Goal: Information Seeking & Learning: Learn about a topic

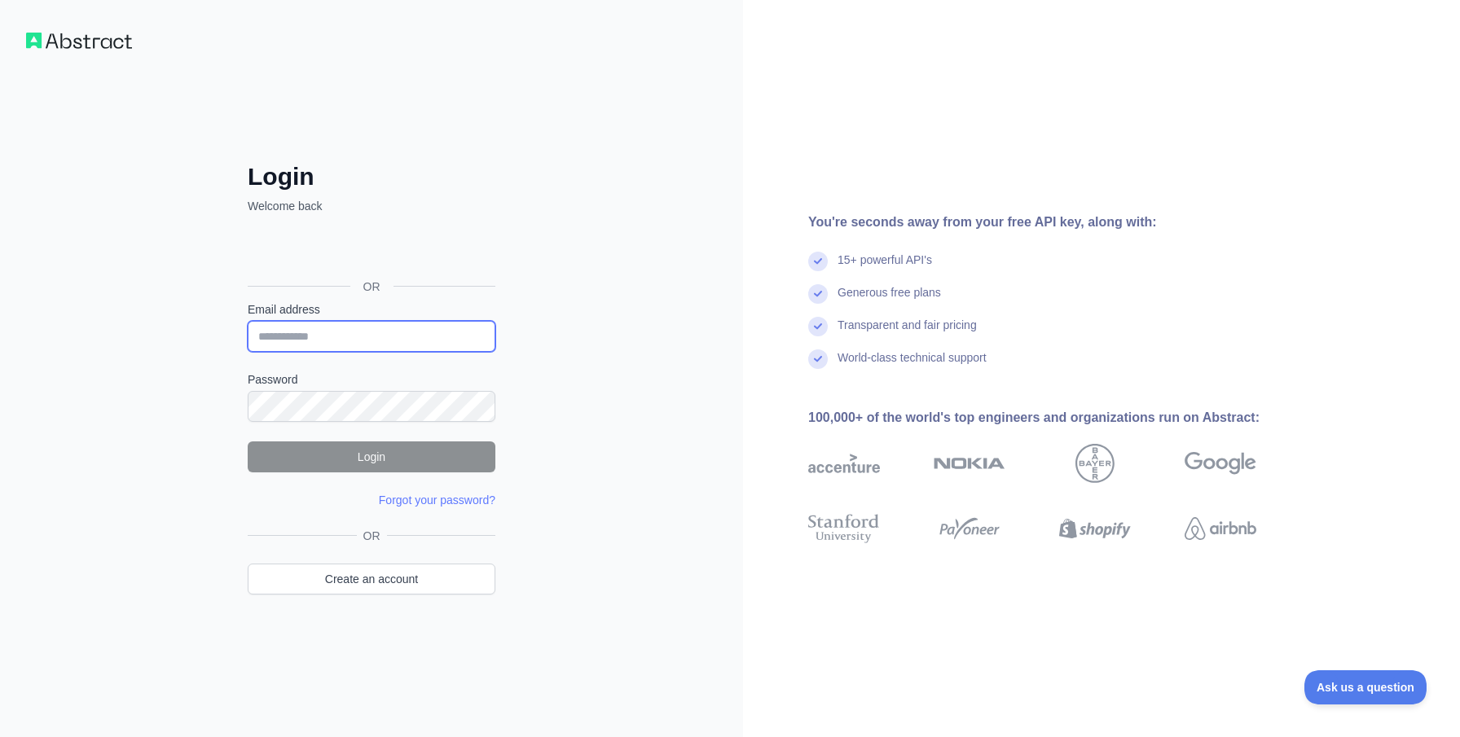
click at [434, 331] on input "Email address" at bounding box center [372, 336] width 248 height 31
type input "**********"
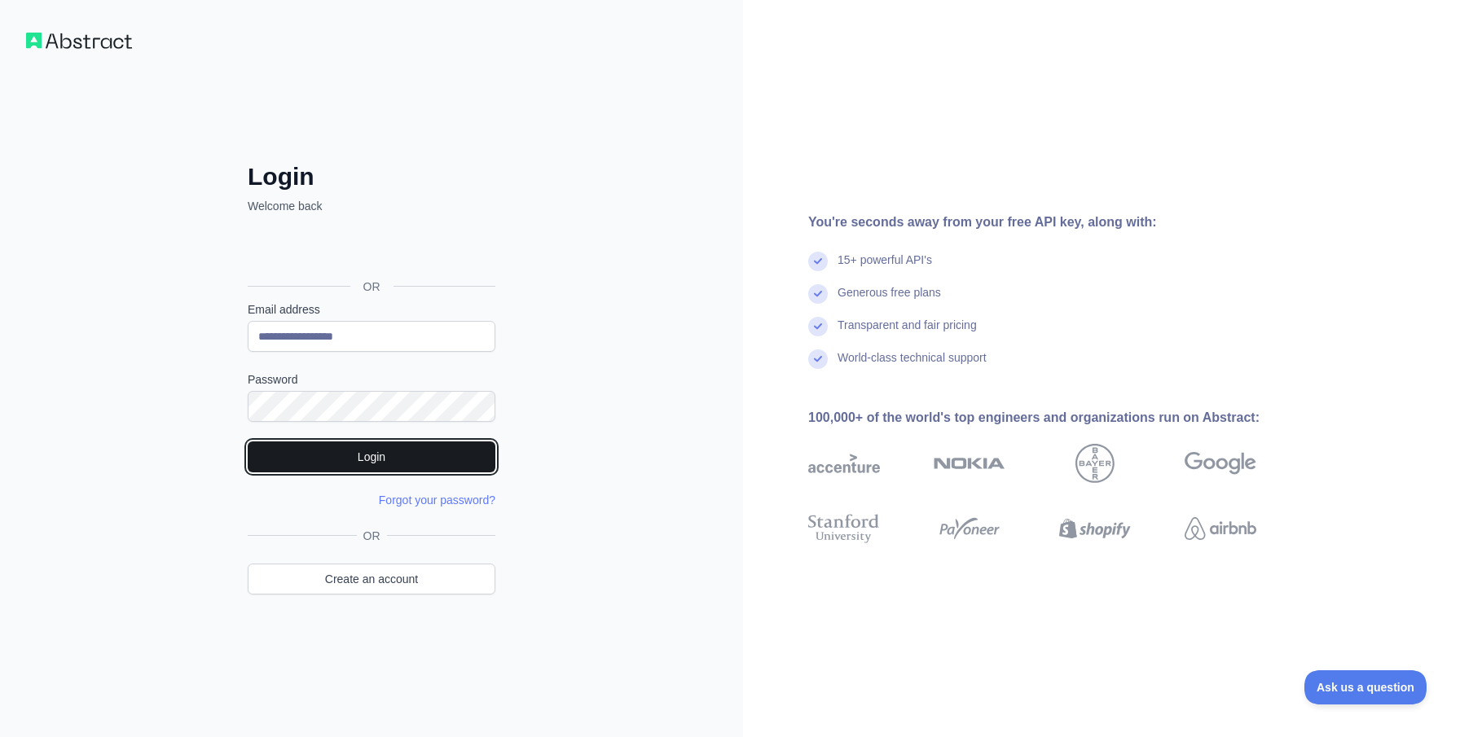
click at [382, 450] on button "Login" at bounding box center [372, 457] width 248 height 31
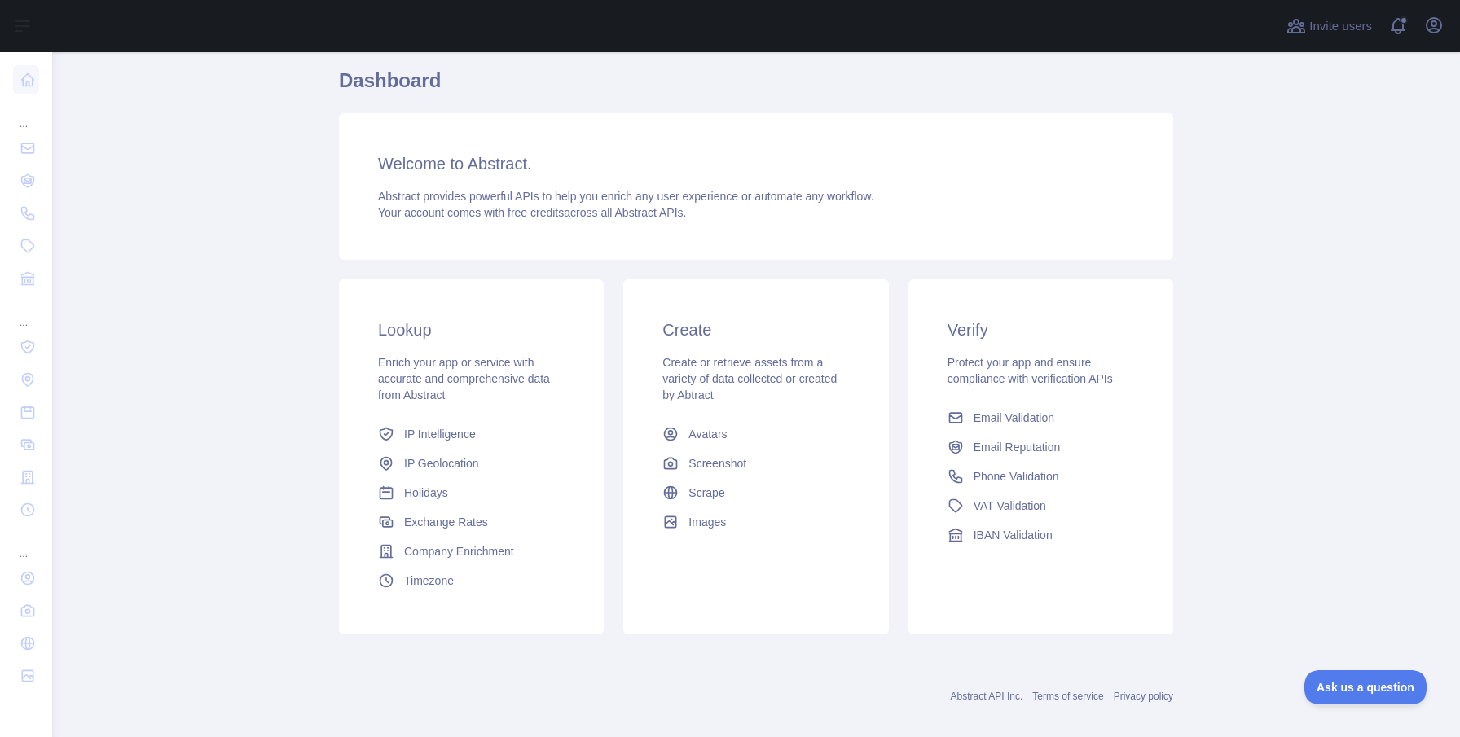
scroll to position [138, 0]
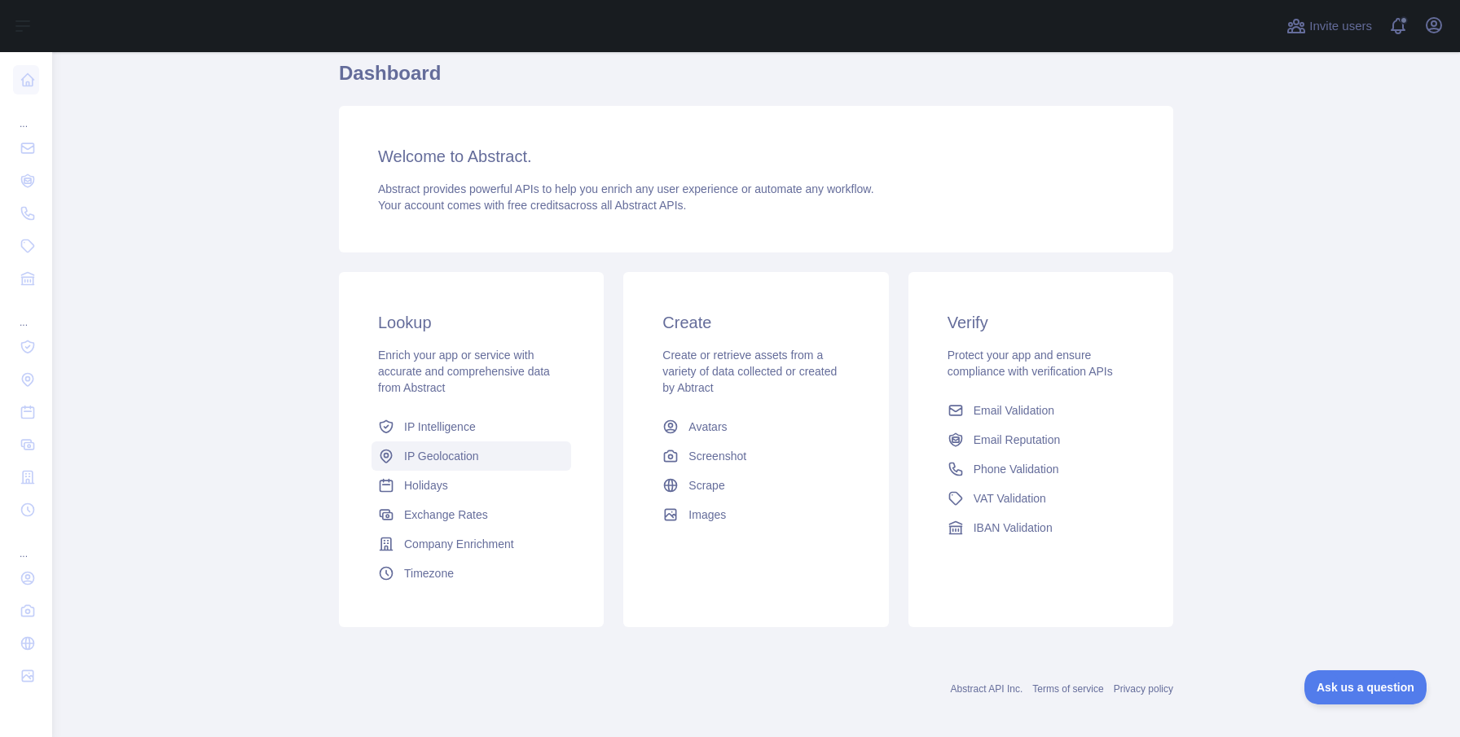
click at [436, 452] on span "IP Geolocation" at bounding box center [441, 456] width 75 height 16
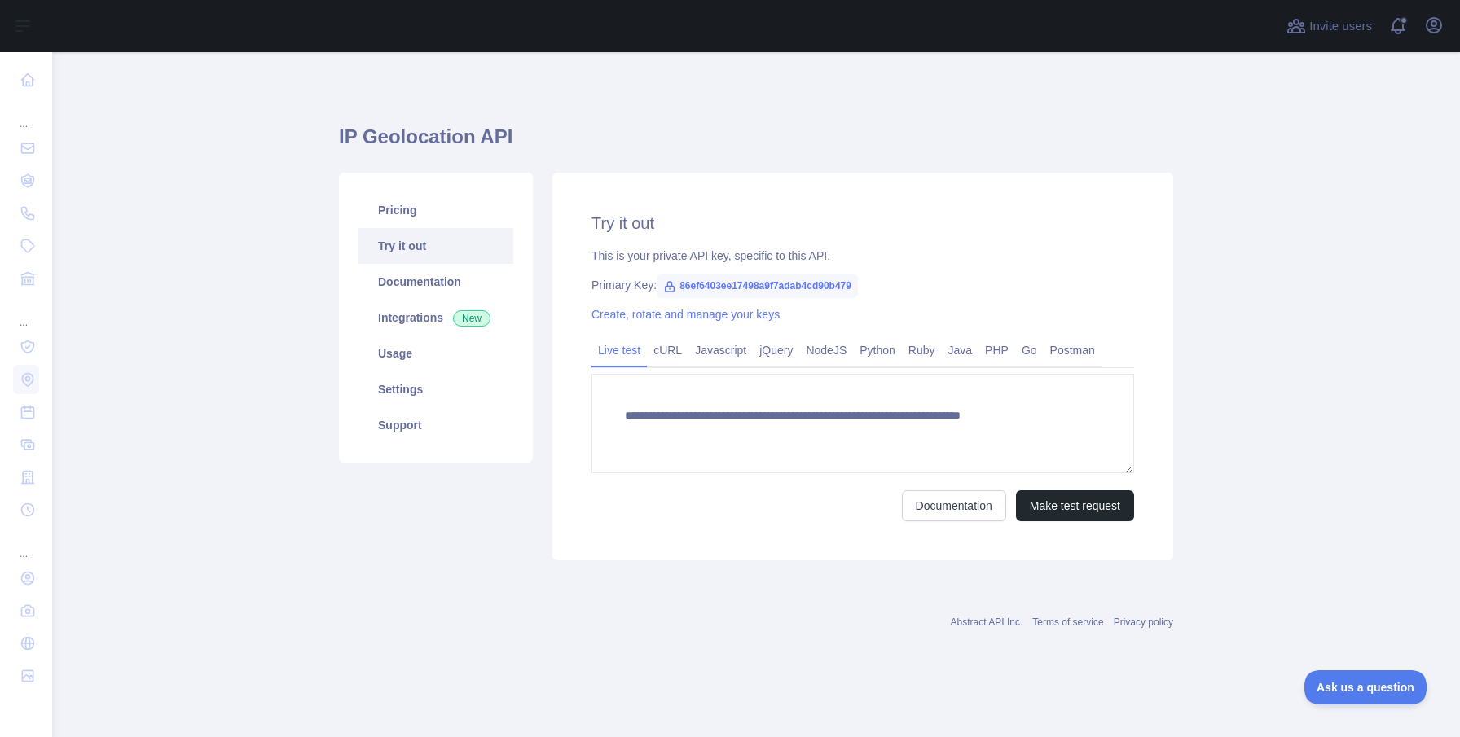
type textarea "**********"
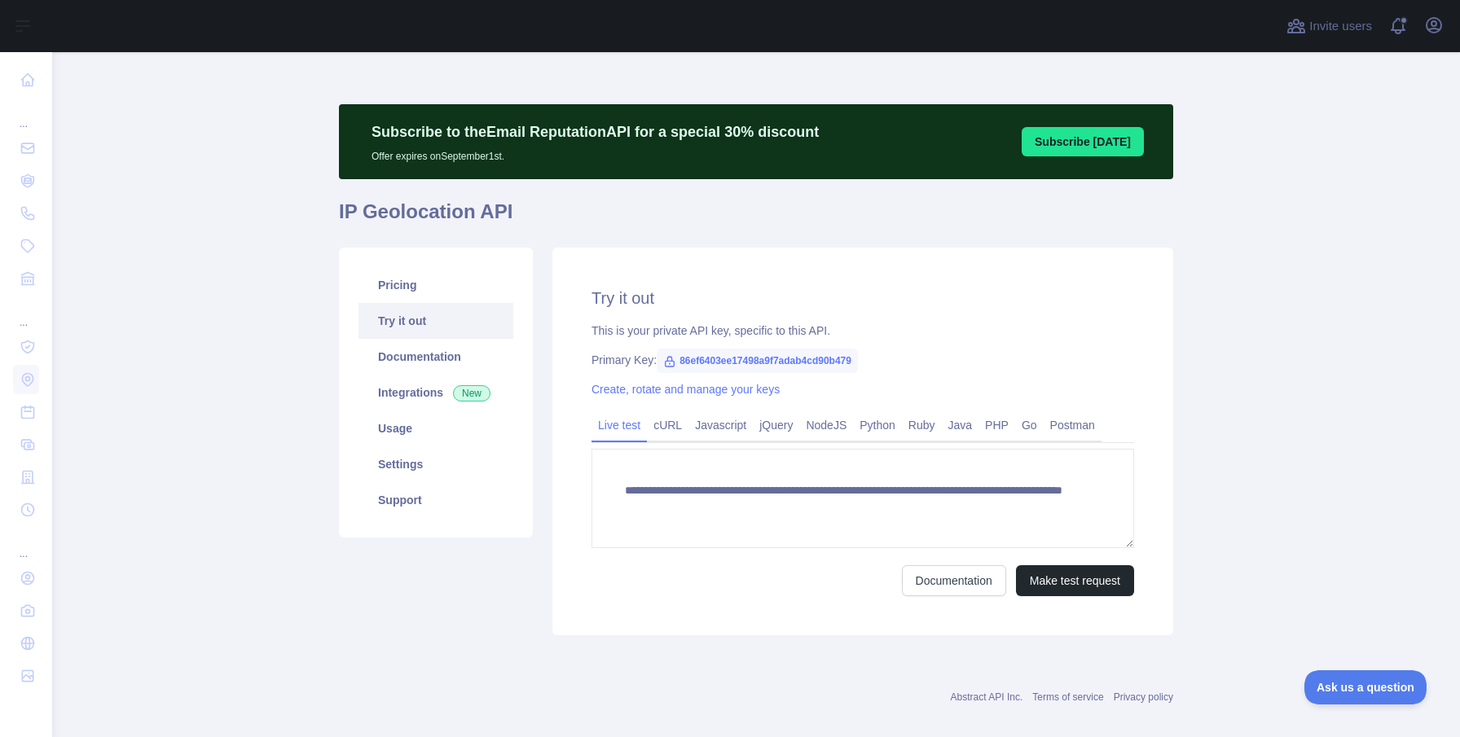
scroll to position [19, 0]
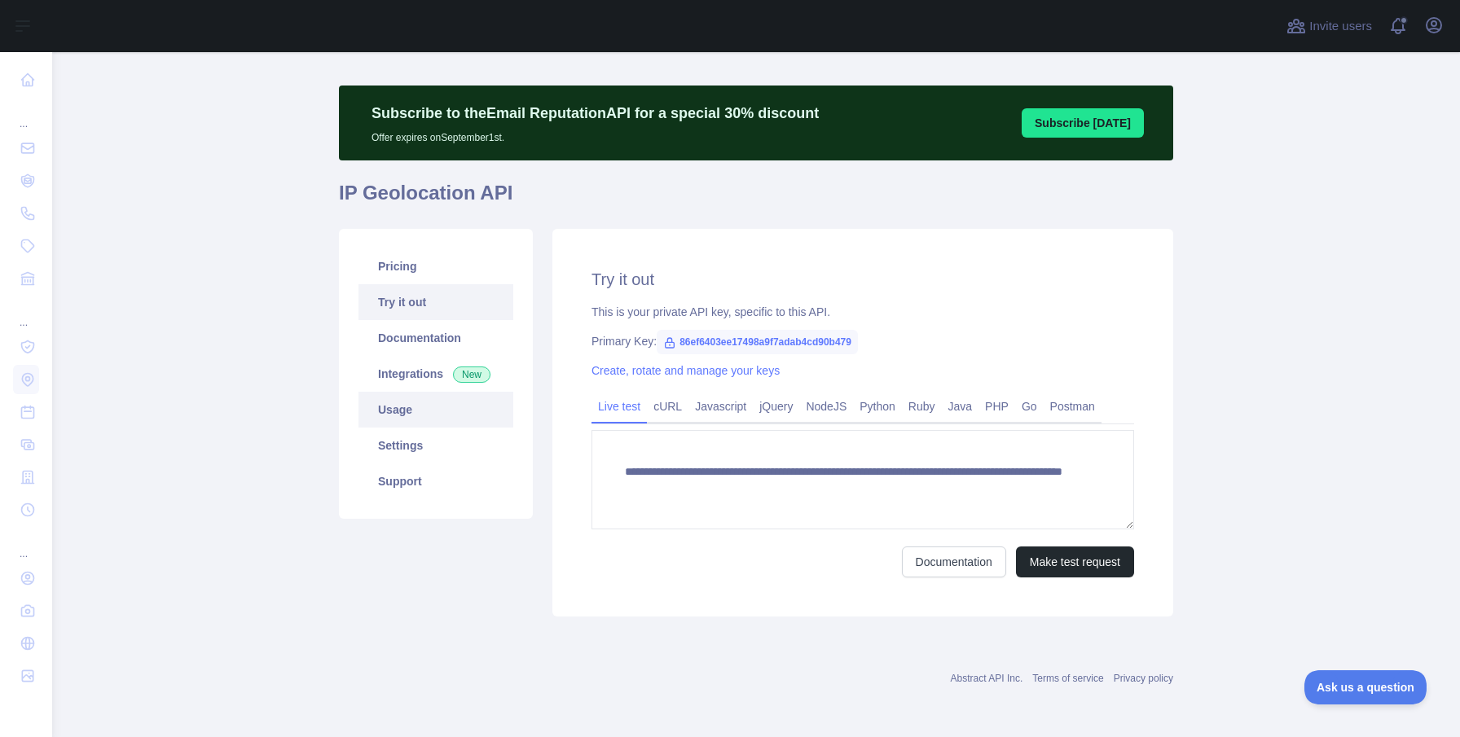
click at [380, 418] on link "Usage" at bounding box center [435, 410] width 155 height 36
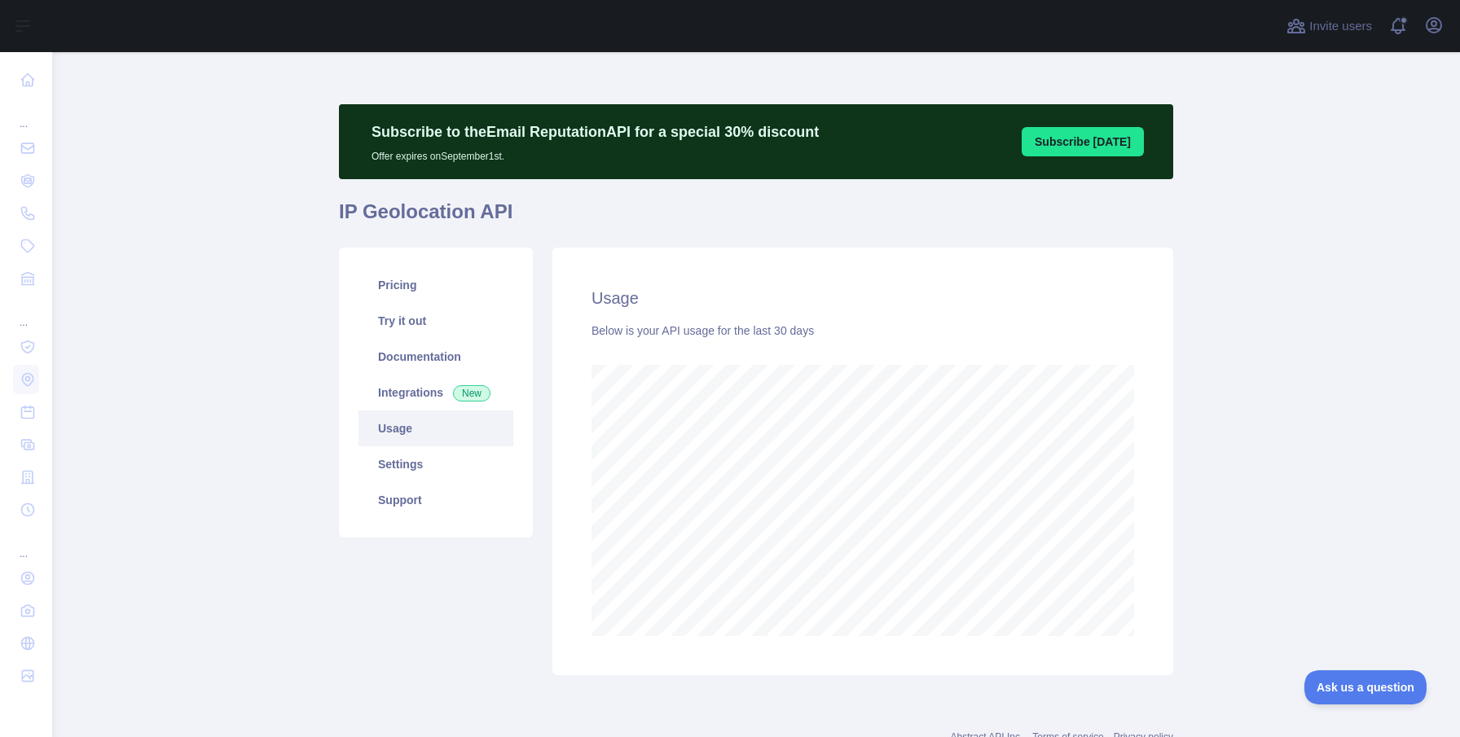
scroll to position [685, 1408]
click at [429, 389] on link "Integrations New" at bounding box center [435, 393] width 155 height 36
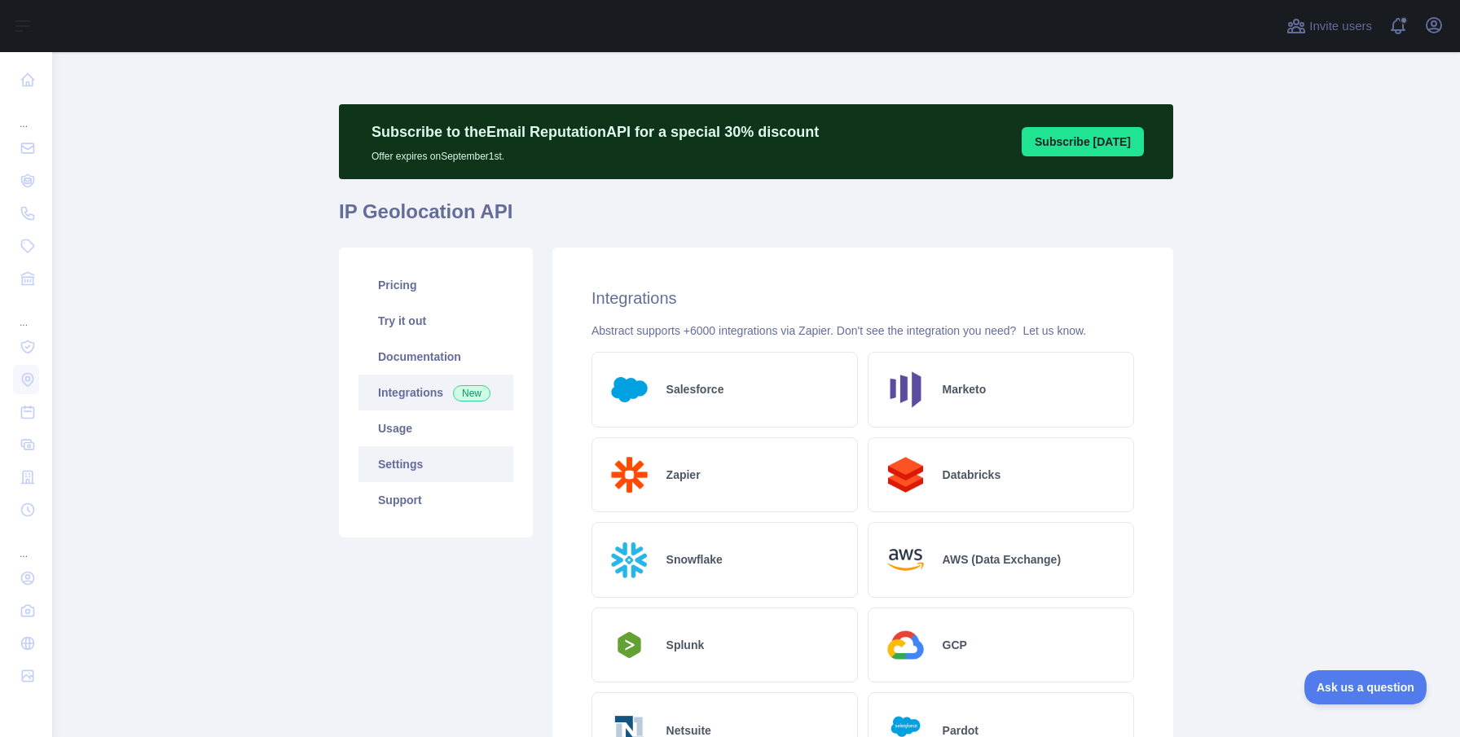
click at [413, 468] on link "Settings" at bounding box center [435, 464] width 155 height 36
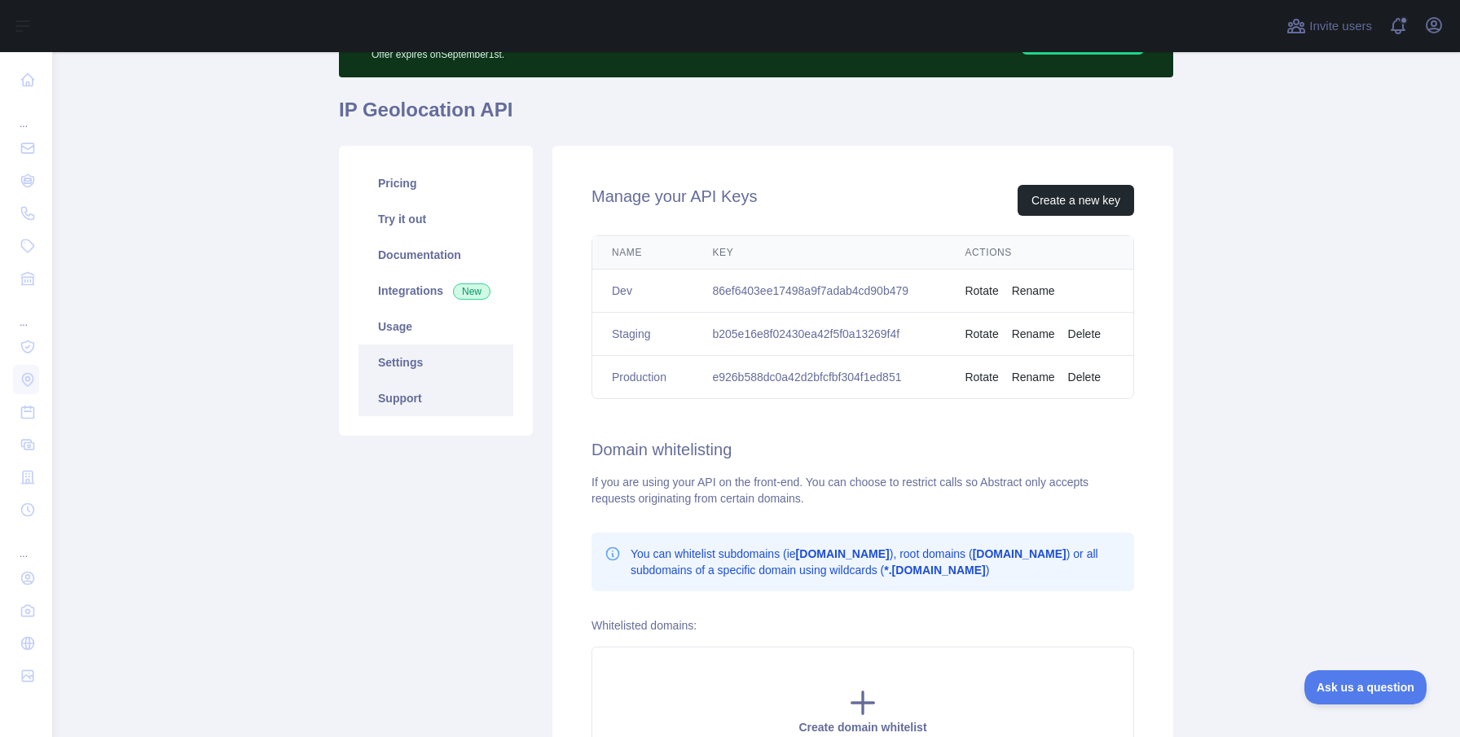
click at [434, 406] on link "Support" at bounding box center [435, 398] width 155 height 36
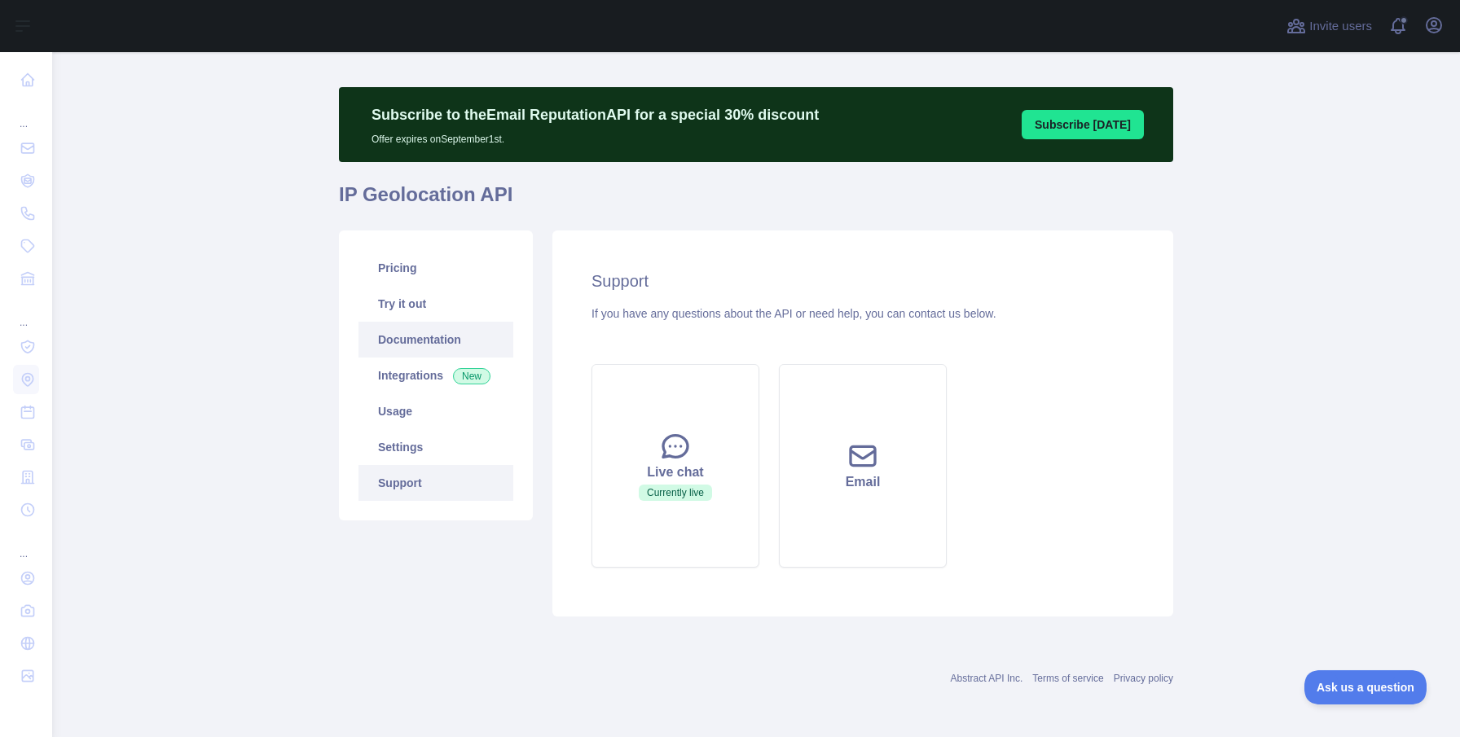
click at [438, 339] on link "Documentation" at bounding box center [435, 340] width 155 height 36
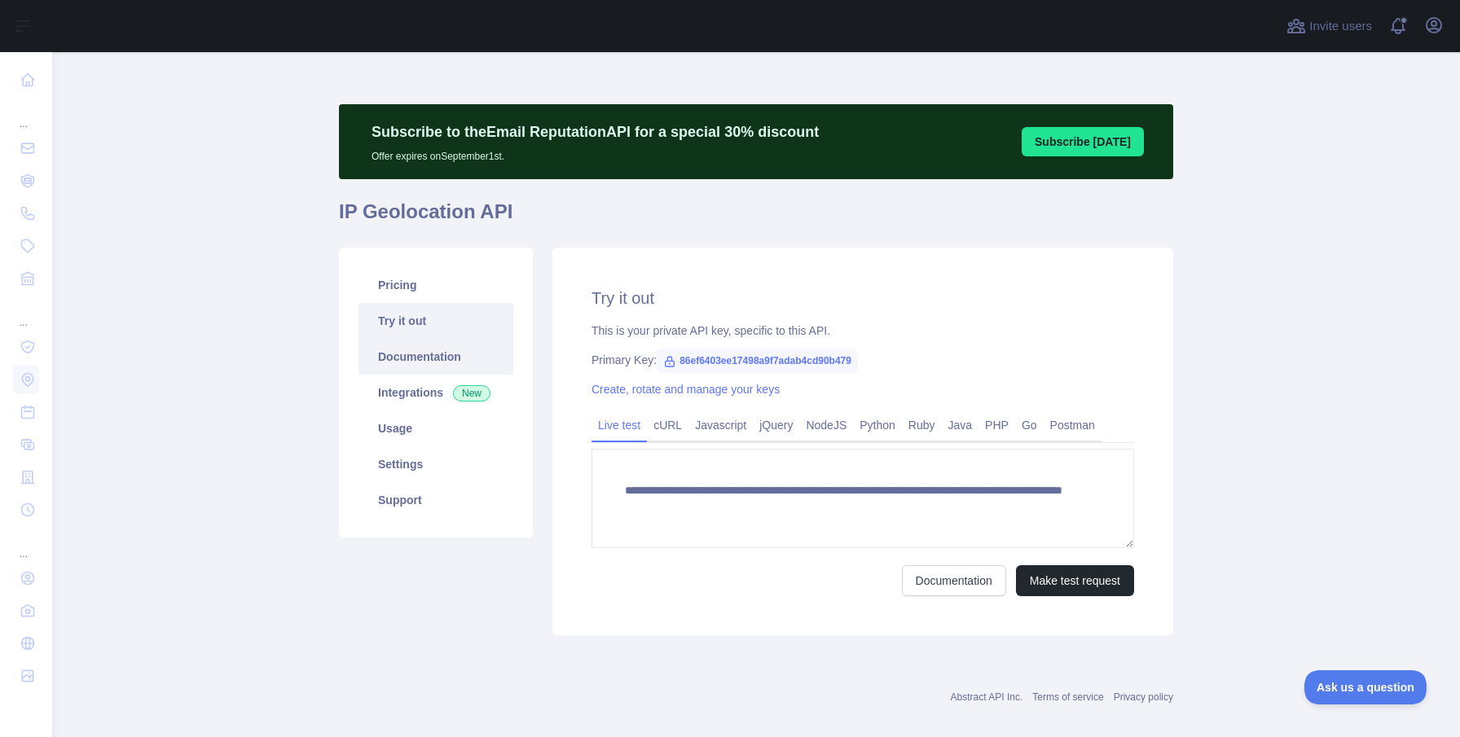
click at [464, 366] on link "Documentation" at bounding box center [435, 357] width 155 height 36
